Goal: Task Accomplishment & Management: Complete application form

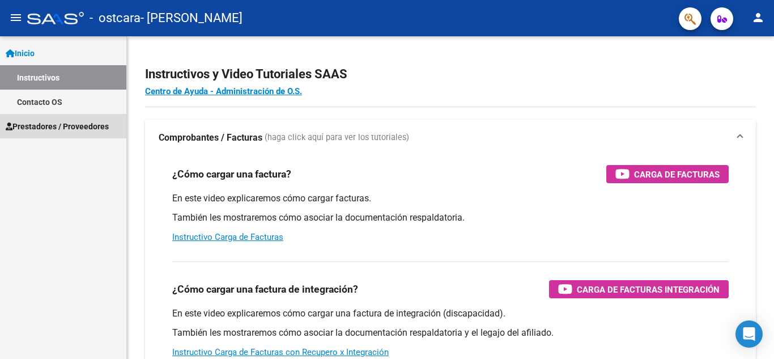
click at [61, 125] on span "Prestadores / Proveedores" at bounding box center [57, 126] width 103 height 12
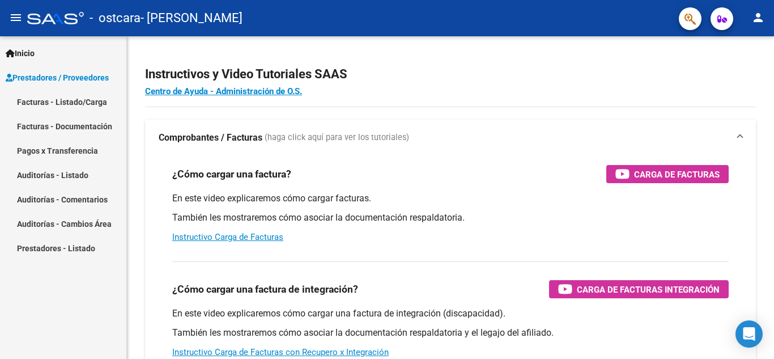
click at [85, 108] on link "Facturas - Listado/Carga" at bounding box center [63, 102] width 126 height 24
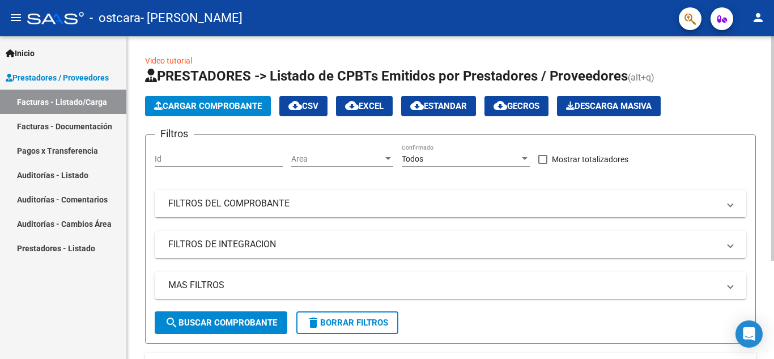
drag, startPoint x: 769, startPoint y: 64, endPoint x: 772, endPoint y: 71, distance: 7.9
click at [772, 71] on div "Video tutorial PRESTADORES -> Listado de CPBTs Emitidos por Prestadores / Prove…" at bounding box center [452, 263] width 650 height 455
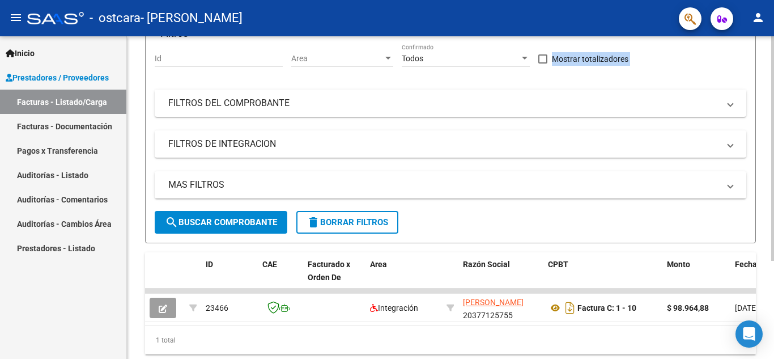
scroll to position [141, 0]
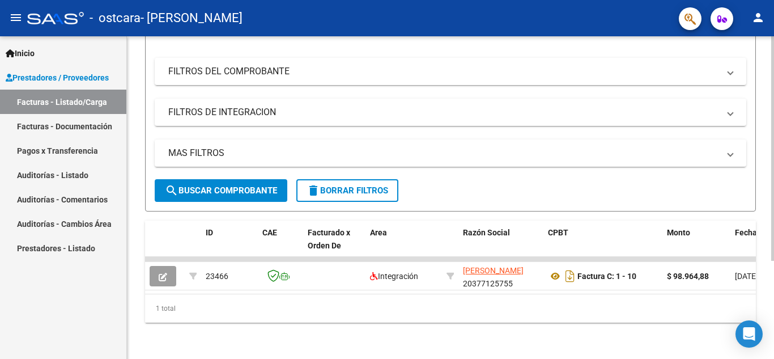
click at [774, 192] on div at bounding box center [773, 246] width 3 height 225
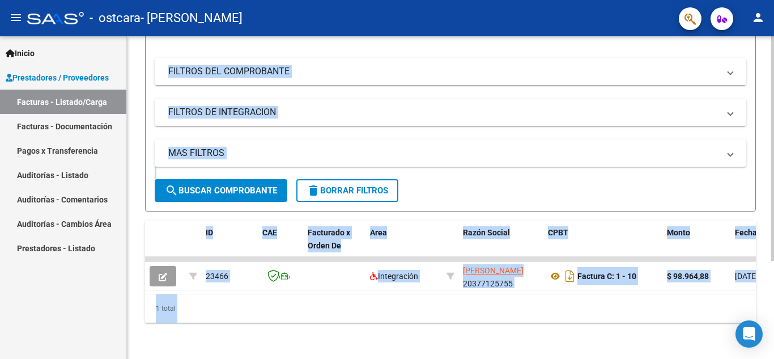
click at [288, 311] on div "1 total" at bounding box center [450, 308] width 611 height 28
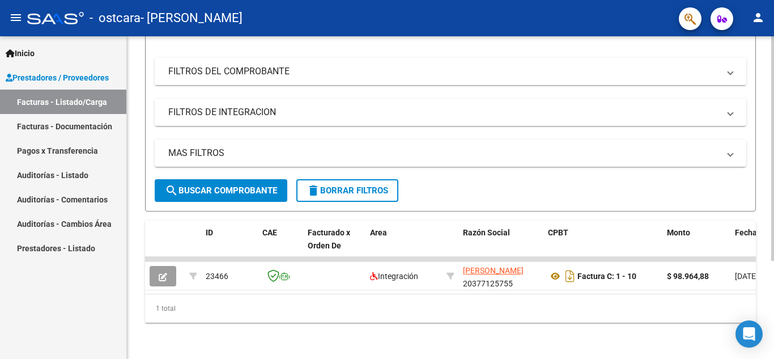
click at [275, 285] on datatable-body "23466 Integración [PERSON_NAME] 20377125755 Factura C: 1 - 10 $ 98.964,88 [DATE…" at bounding box center [450, 275] width 611 height 37
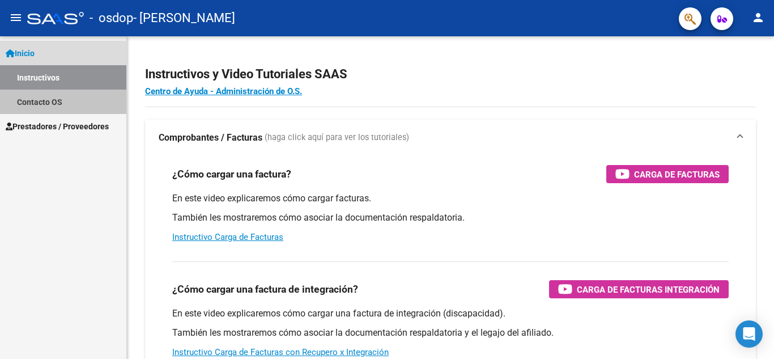
click at [58, 99] on link "Contacto OS" at bounding box center [63, 102] width 126 height 24
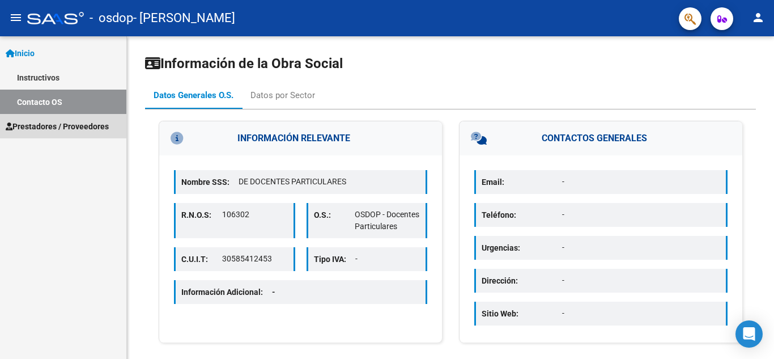
click at [58, 121] on span "Prestadores / Proveedores" at bounding box center [57, 126] width 103 height 12
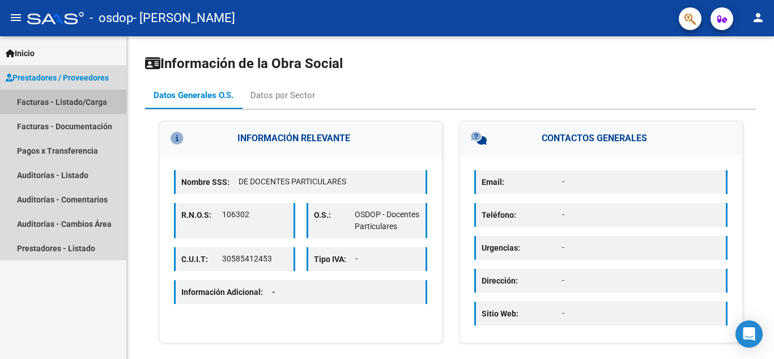
click at [83, 105] on link "Facturas - Listado/Carga" at bounding box center [63, 102] width 126 height 24
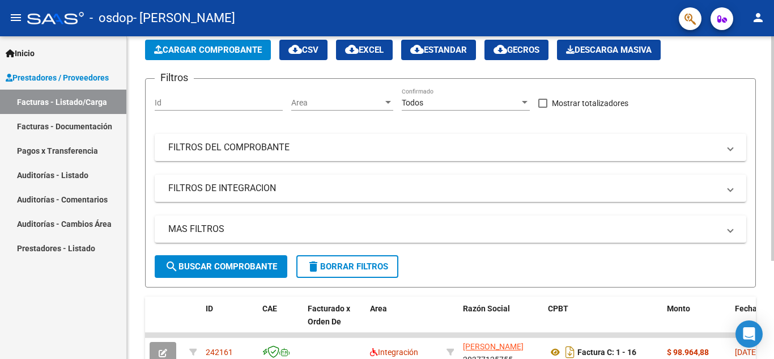
scroll to position [141, 0]
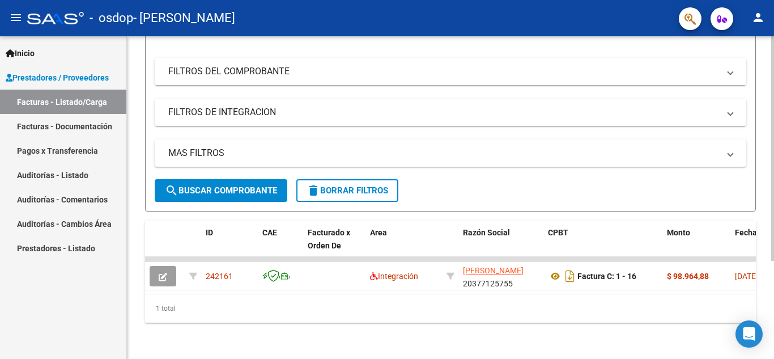
click at [774, 217] on div at bounding box center [773, 246] width 3 height 225
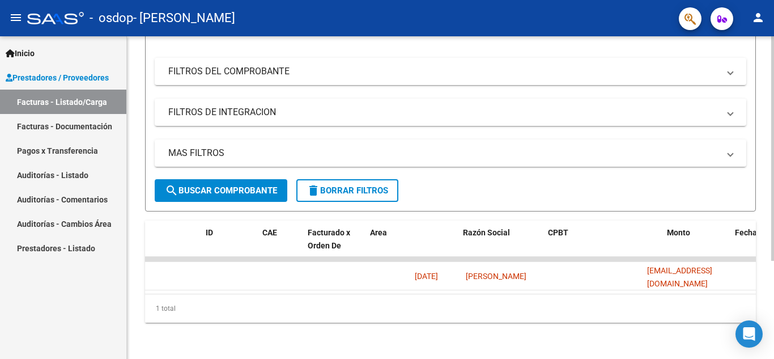
scroll to position [0, 0]
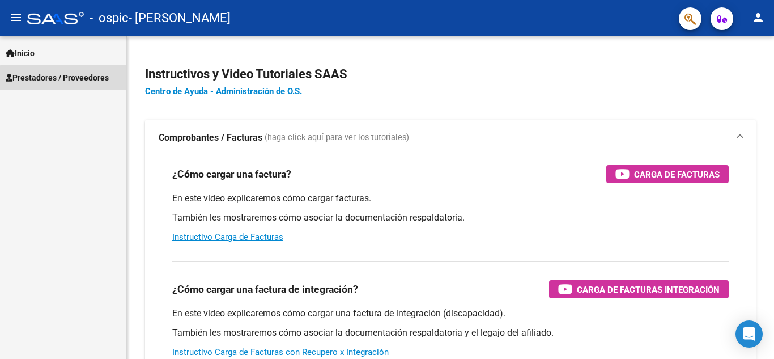
click at [66, 81] on span "Prestadores / Proveedores" at bounding box center [57, 77] width 103 height 12
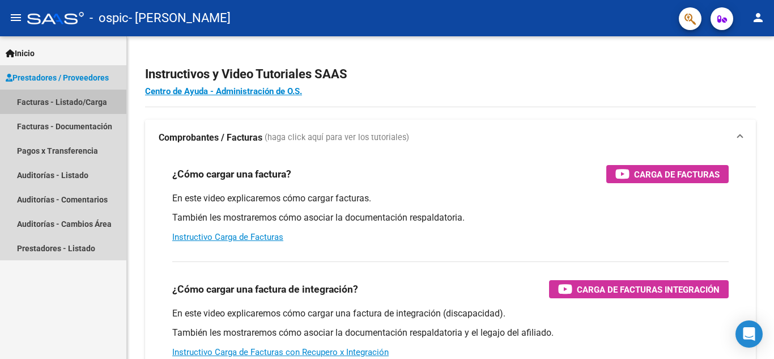
click at [75, 101] on link "Facturas - Listado/Carga" at bounding box center [63, 102] width 126 height 24
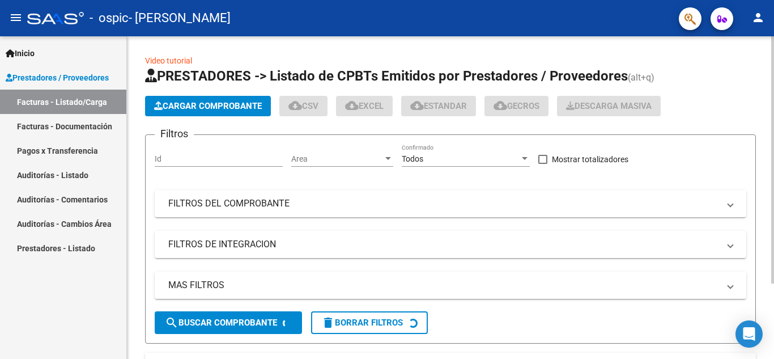
scroll to position [86, 0]
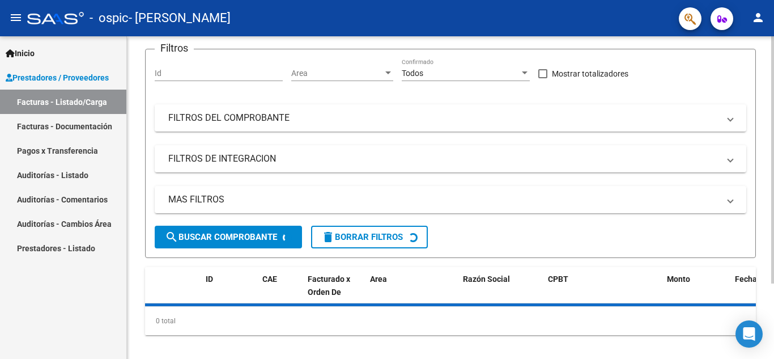
click at [774, 204] on div at bounding box center [773, 225] width 3 height 247
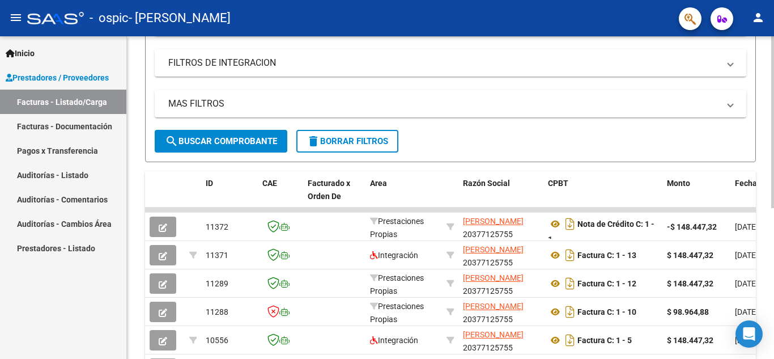
scroll to position [219, 0]
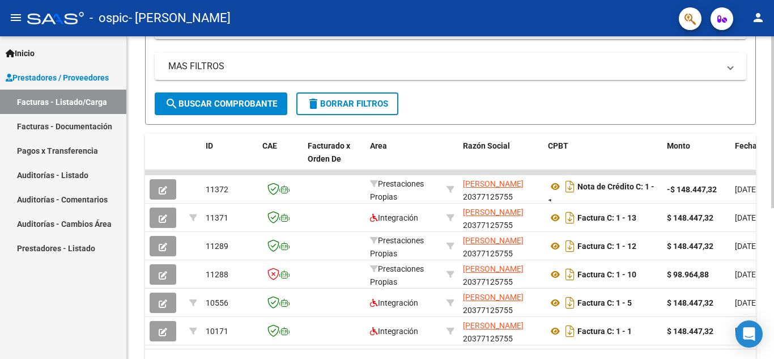
click at [771, 218] on div "Video tutorial PRESTADORES -> Listado de CPBTs Emitidos por Prestadores / Prove…" at bounding box center [452, 115] width 650 height 596
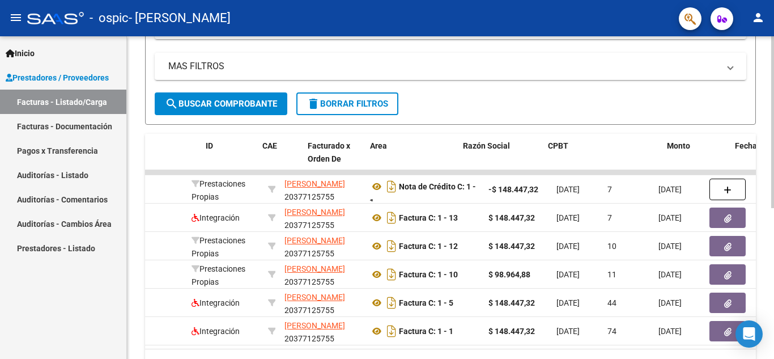
scroll to position [0, 0]
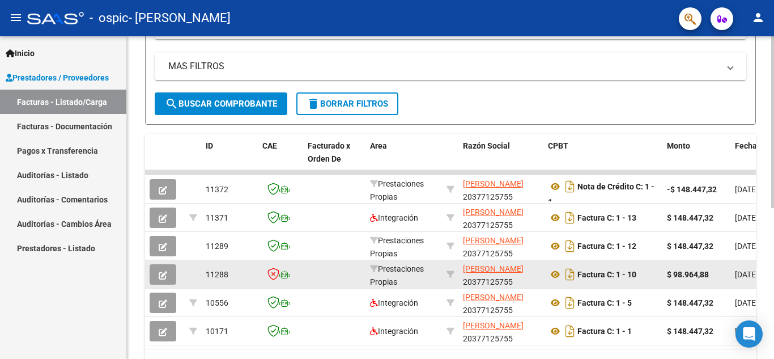
click at [164, 273] on icon "button" at bounding box center [163, 275] width 9 height 9
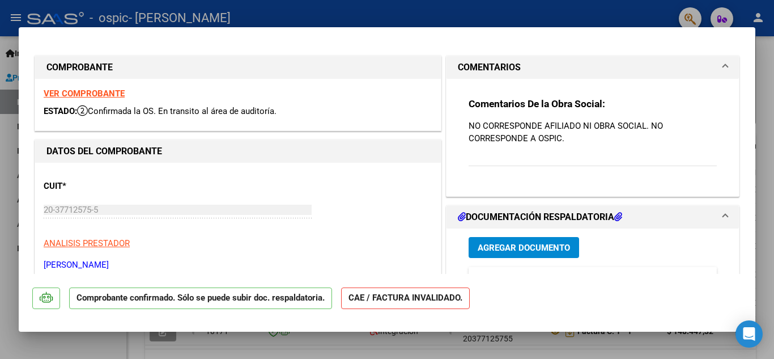
scroll to position [631, 0]
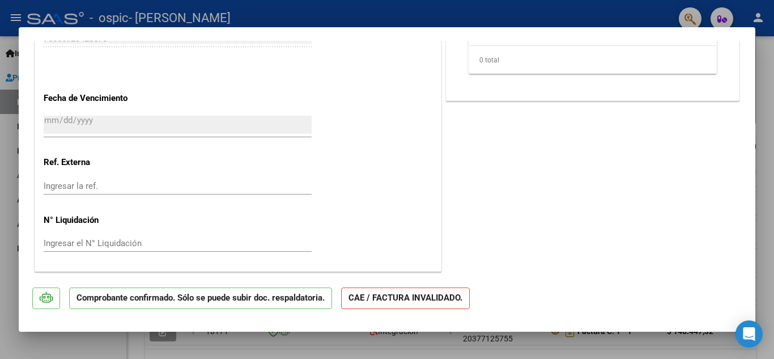
type input "$ 0,00"
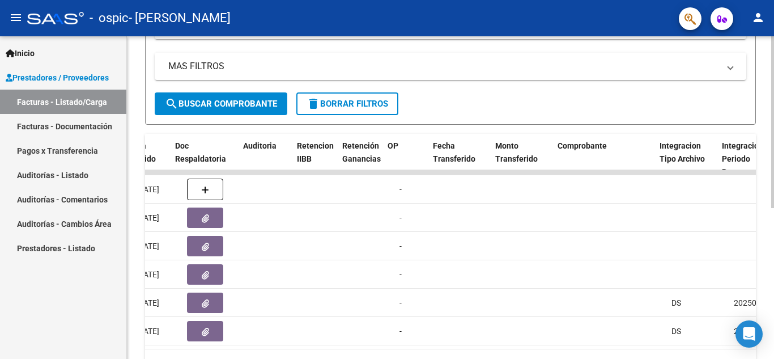
scroll to position [0, 1779]
